Goal: Transaction & Acquisition: Book appointment/travel/reservation

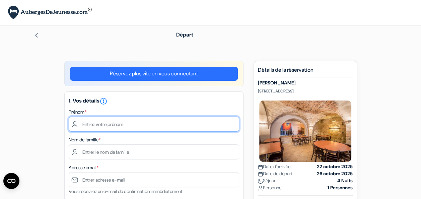
click at [123, 123] on input "text" at bounding box center [154, 124] width 170 height 15
type input "FRAMBOISE"
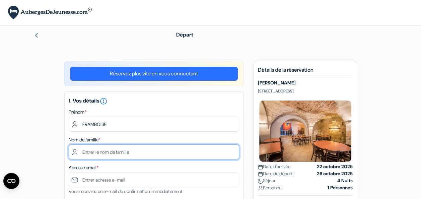
click at [123, 155] on input "text" at bounding box center [154, 151] width 170 height 15
type input "TRELLU"
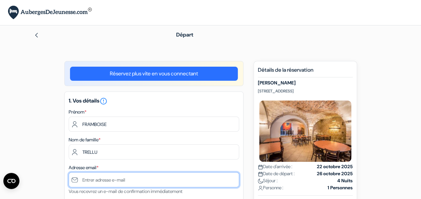
click at [137, 179] on input "text" at bounding box center [154, 179] width 170 height 15
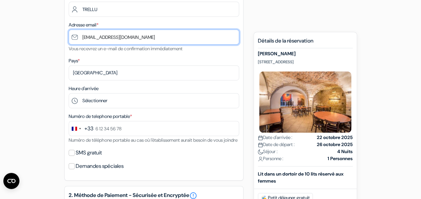
scroll to position [141, 0]
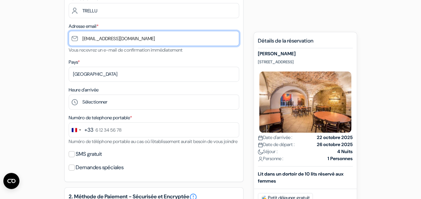
type input "[EMAIL_ADDRESS][DOMAIN_NAME]"
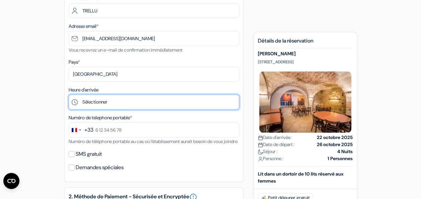
click at [139, 105] on select "Sélectionner 1:00 2:00 3:00 4:00 5:00 6:00 7:00 8:00 9:00 10:00 11:00 12:00 13:…" at bounding box center [154, 101] width 170 height 15
select select "22"
click at [69, 95] on select "Sélectionner 1:00 2:00 3:00 4:00 5:00 6:00 7:00 8:00 9:00 10:00 11:00 12:00 13:…" at bounding box center [154, 101] width 170 height 15
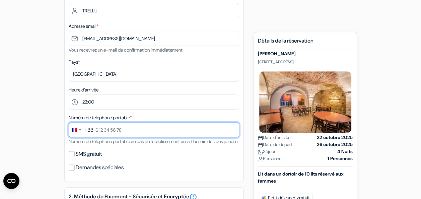
click at [137, 129] on input "text" at bounding box center [154, 129] width 170 height 15
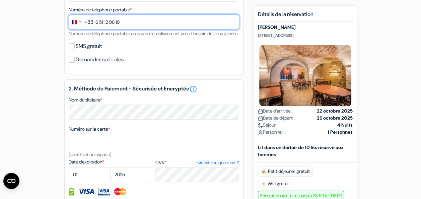
scroll to position [255, 0]
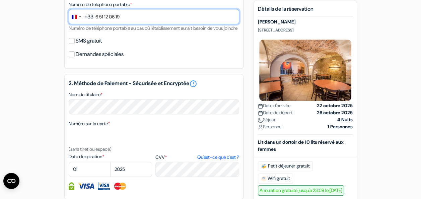
type input "6 51 12 06 19"
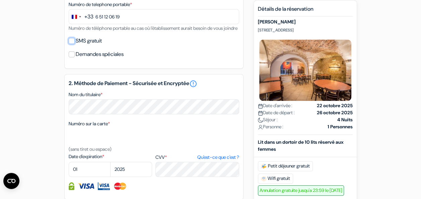
click at [72, 44] on input "SMS gratuit" at bounding box center [72, 41] width 6 height 6
checkbox input "true"
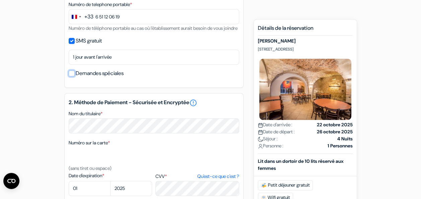
click at [73, 76] on input "Demandes spéciales" at bounding box center [72, 73] width 6 height 6
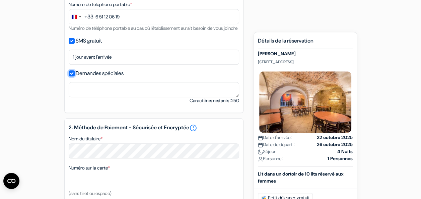
click at [72, 76] on input "Demandes spéciales" at bounding box center [72, 73] width 6 height 6
checkbox input "false"
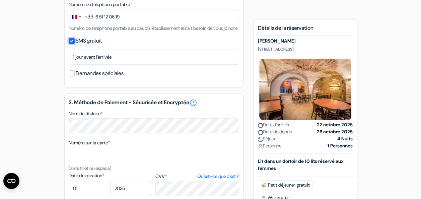
click at [70, 44] on input "SMS gratuit" at bounding box center [72, 41] width 6 height 6
checkbox input "false"
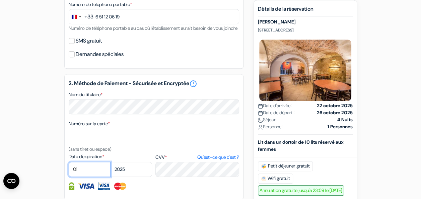
click at [91, 177] on select "01 02 03 04 05 06 07 08 09 10 11 12" at bounding box center [90, 169] width 42 height 15
select select "12"
click at [69, 171] on select "01 02 03 04 05 06 07 08 09 10 11 12" at bounding box center [90, 169] width 42 height 15
click at [137, 177] on select "2025 2026 2027 2028 2029 2030 2031 2032 2033 2034 2035 2036 2037 2038 2039 2040…" at bounding box center [131, 169] width 42 height 15
select select "2028"
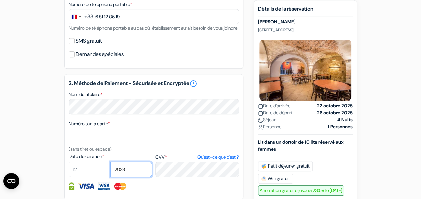
click at [110, 171] on select "2025 2026 2027 2028 2029 2030 2031 2032 2033 2034 2035 2036 2037 2038 2039 2040…" at bounding box center [131, 169] width 42 height 15
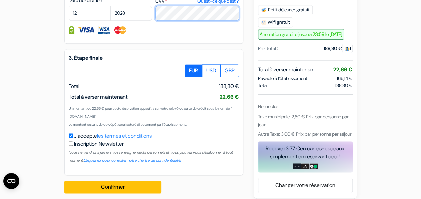
scroll to position [416, 0]
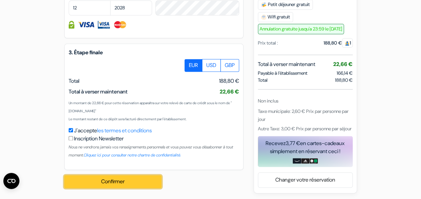
click at [122, 188] on button "Confirmer Loading..." at bounding box center [112, 181] width 97 height 13
